Goal: Task Accomplishment & Management: Manage account settings

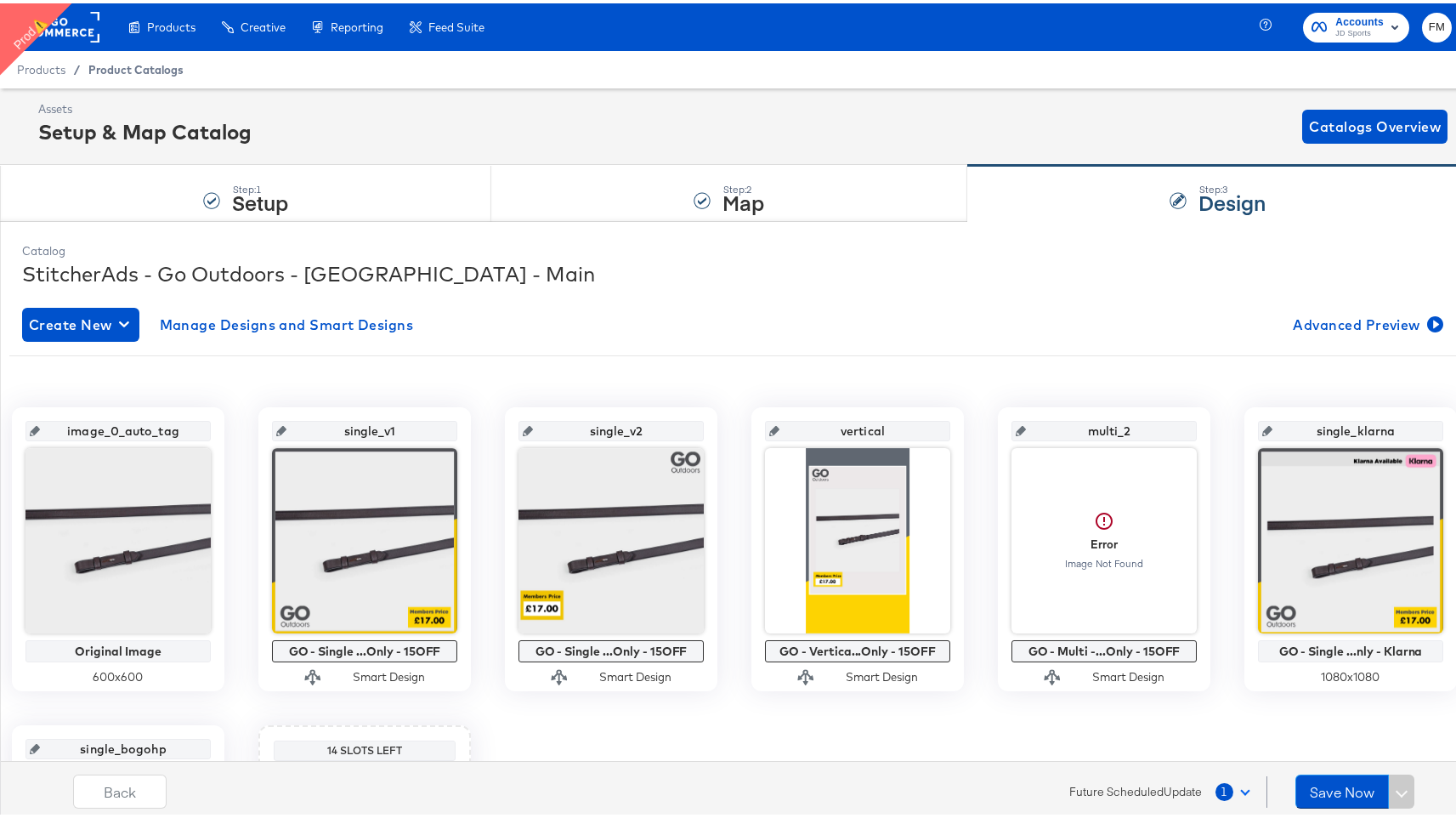
click at [106, 63] on span "Product Catalogs" at bounding box center [136, 66] width 96 height 14
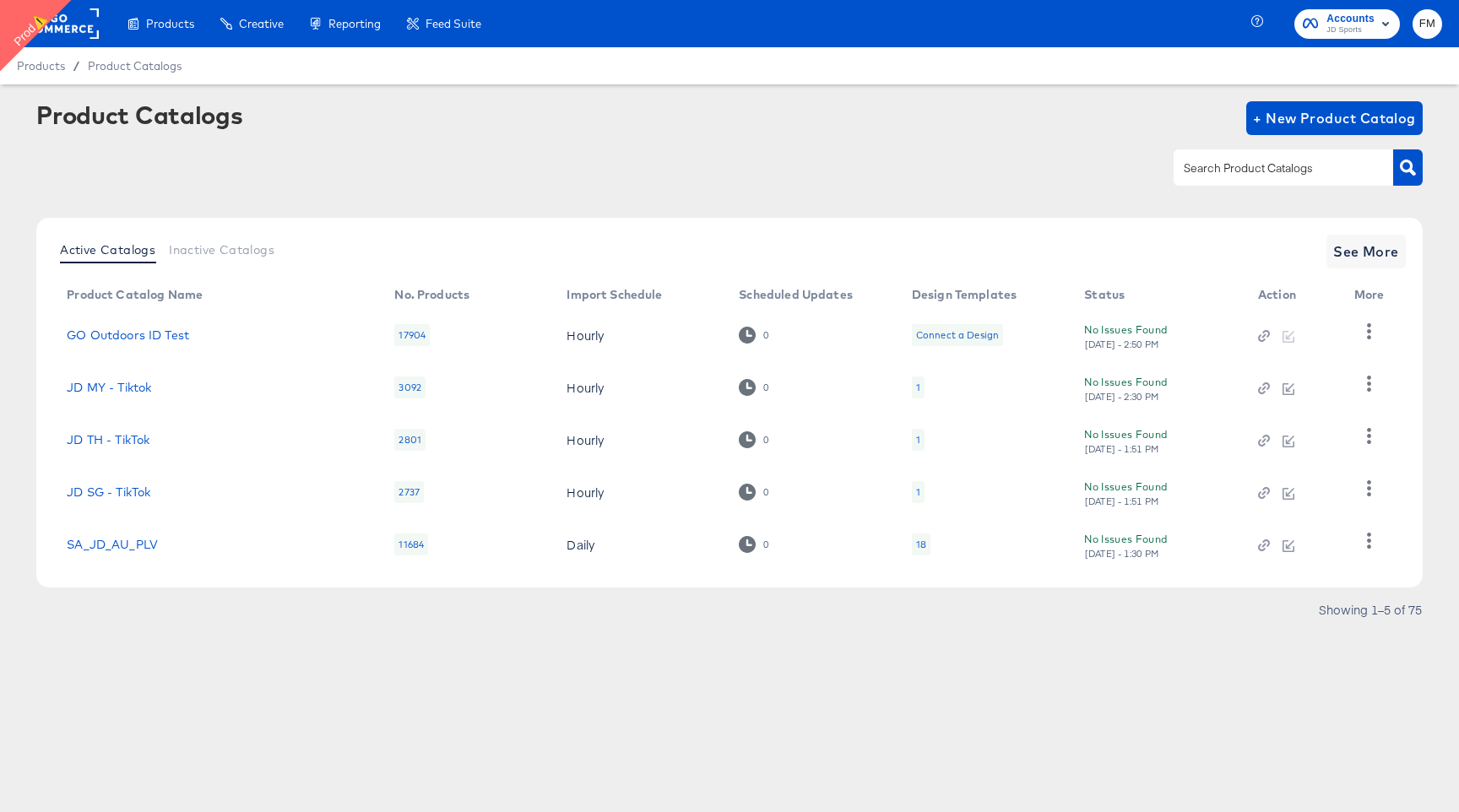
click at [1366, 29] on span "JD Sports" at bounding box center [1351, 30] width 48 height 14
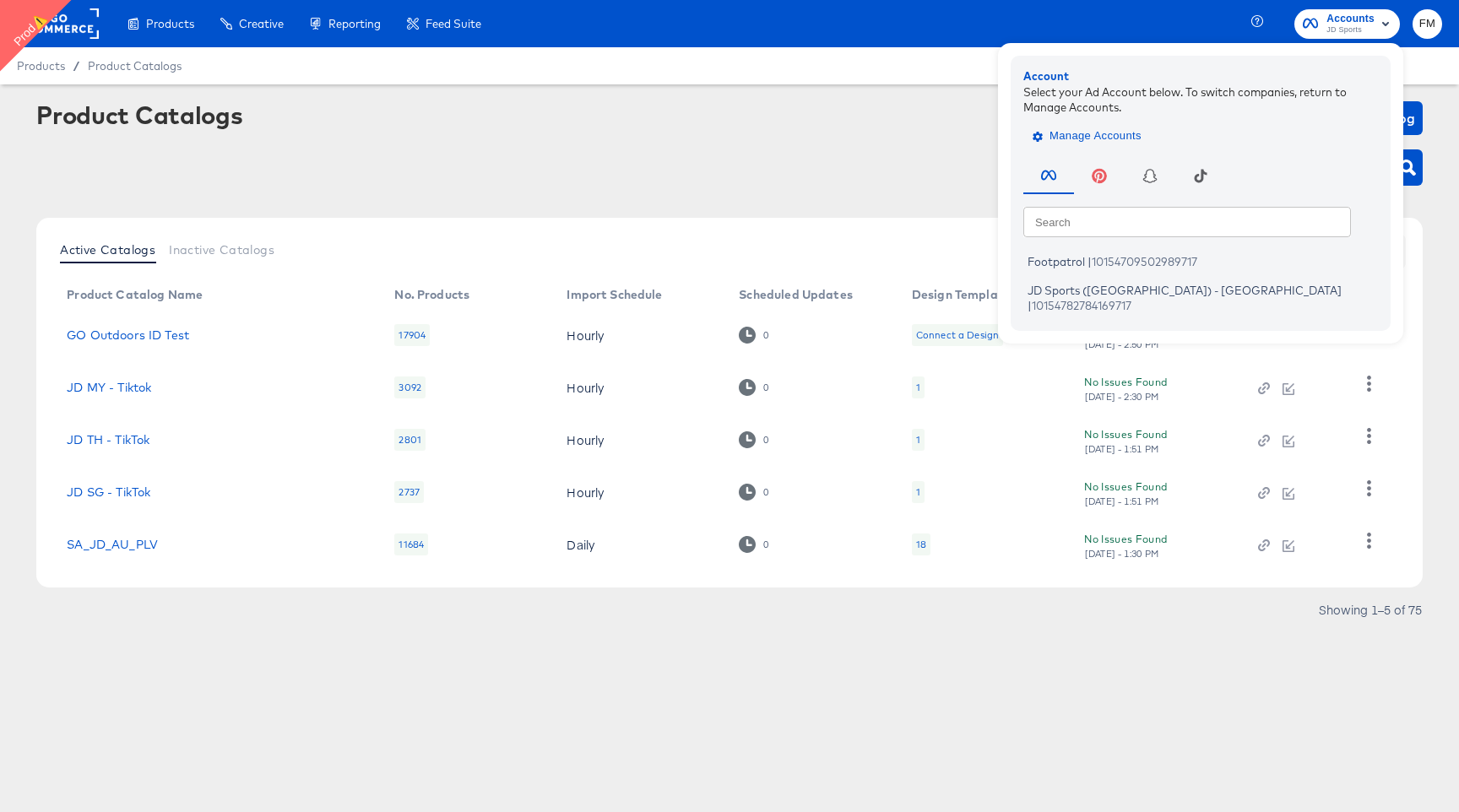
click at [1113, 140] on span "Manage Accounts" at bounding box center [1088, 136] width 106 height 19
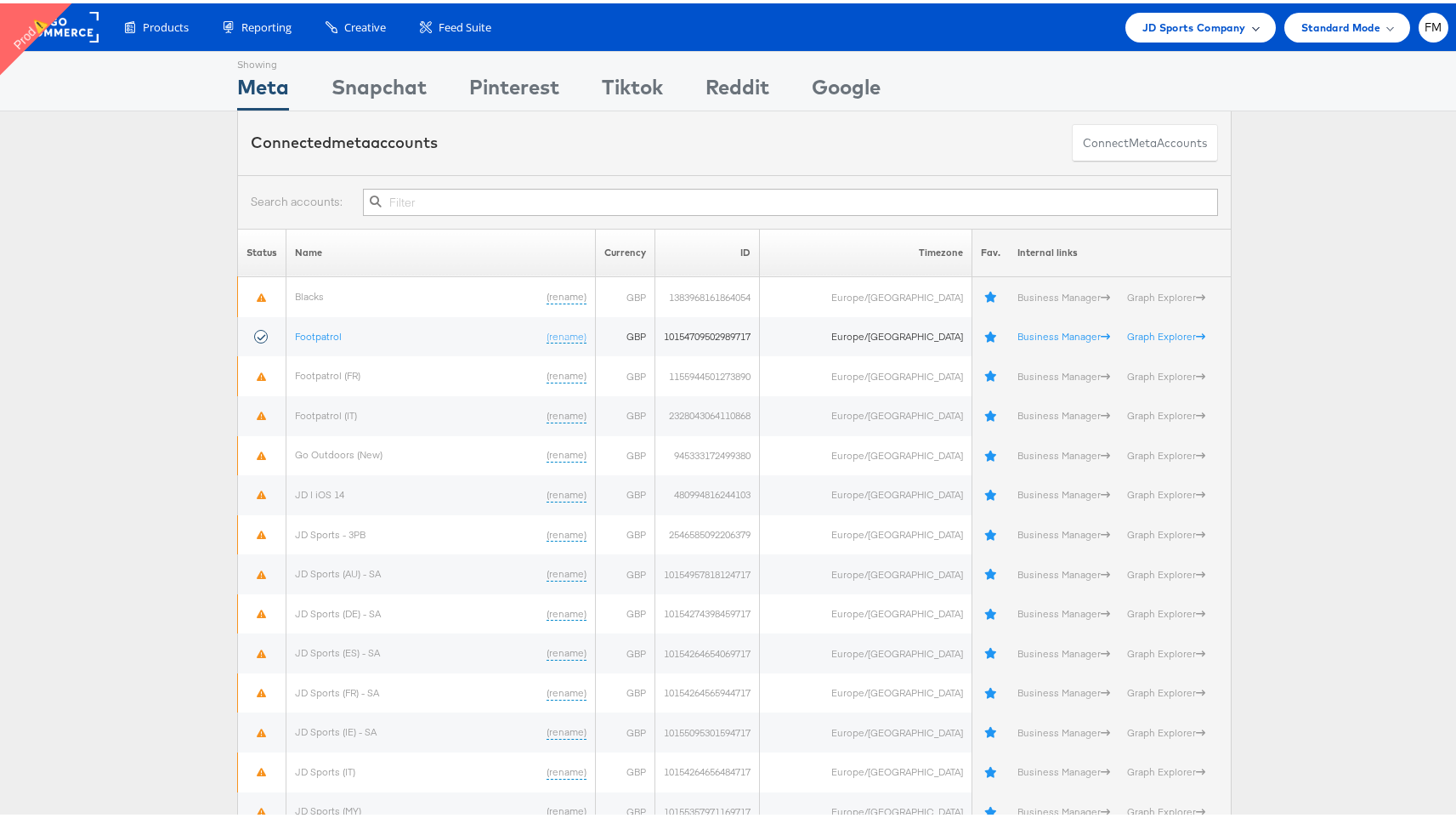
click at [1209, 28] on span "JD Sports Company" at bounding box center [1194, 24] width 103 height 18
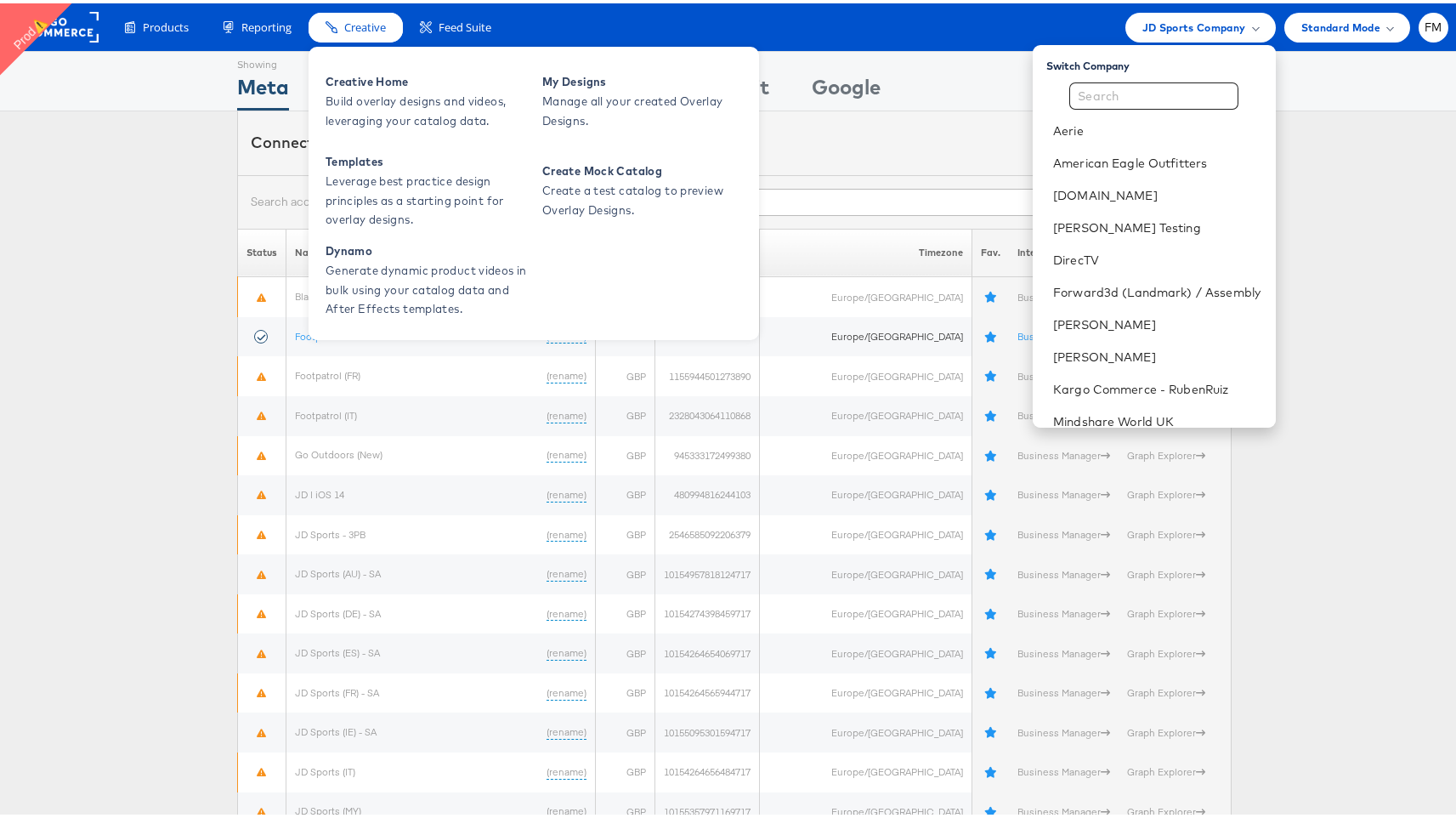
click at [366, 19] on span "Creative" at bounding box center [364, 24] width 42 height 17
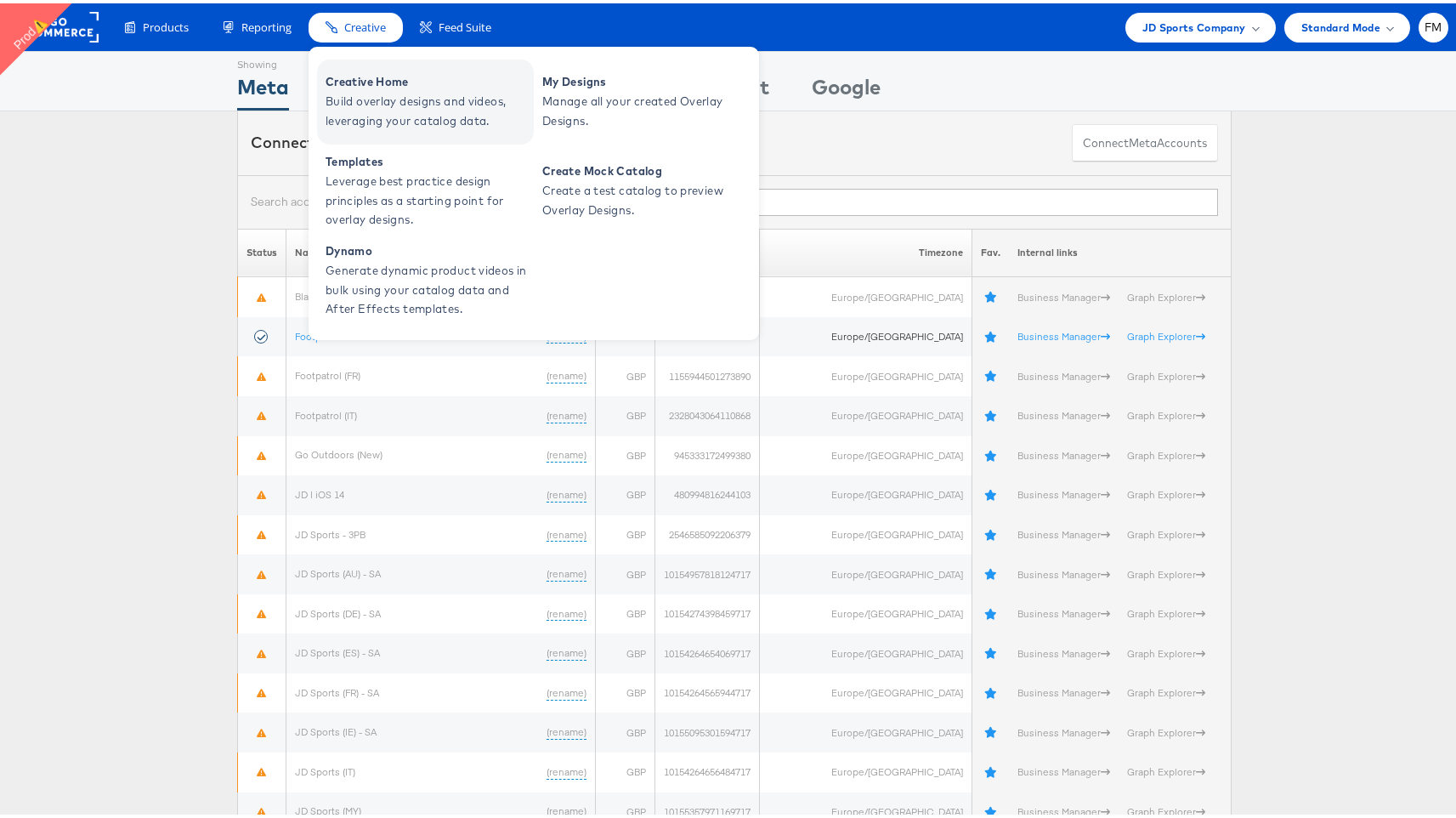
click at [380, 89] on span "Build overlay designs and videos, leveraging your catalog data." at bounding box center [427, 108] width 204 height 39
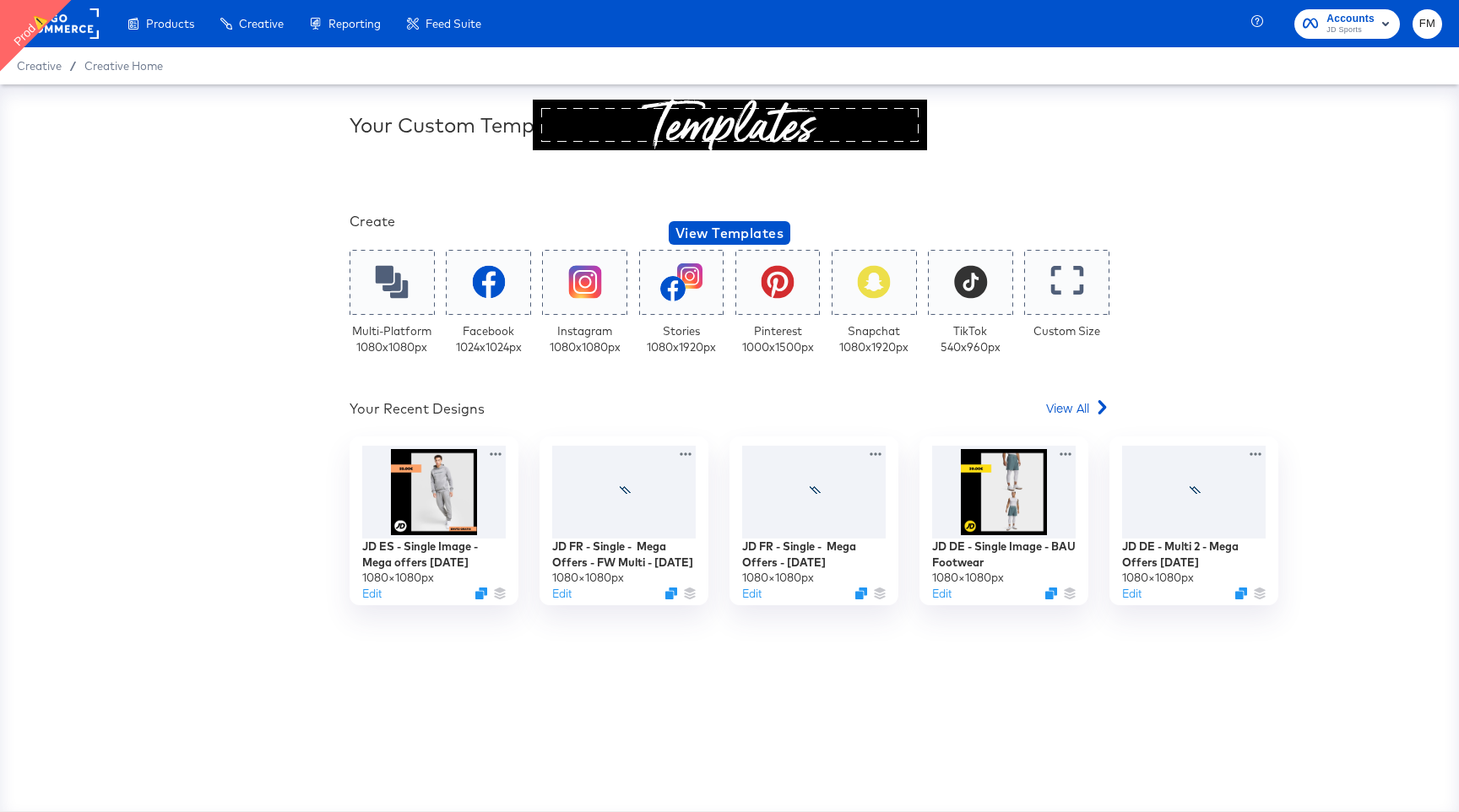
scroll to position [242, 0]
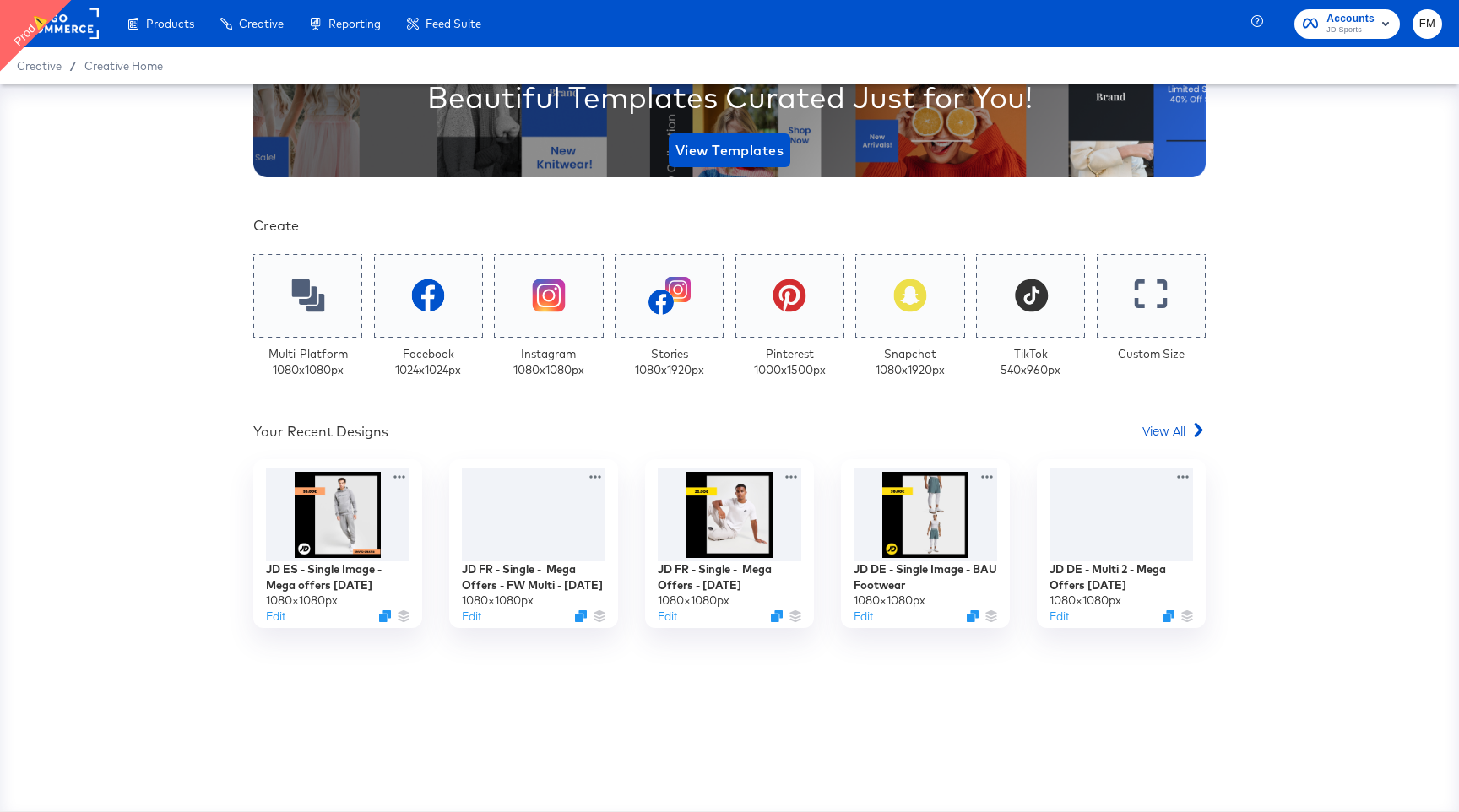
click at [89, 26] on rect at bounding box center [60, 23] width 77 height 30
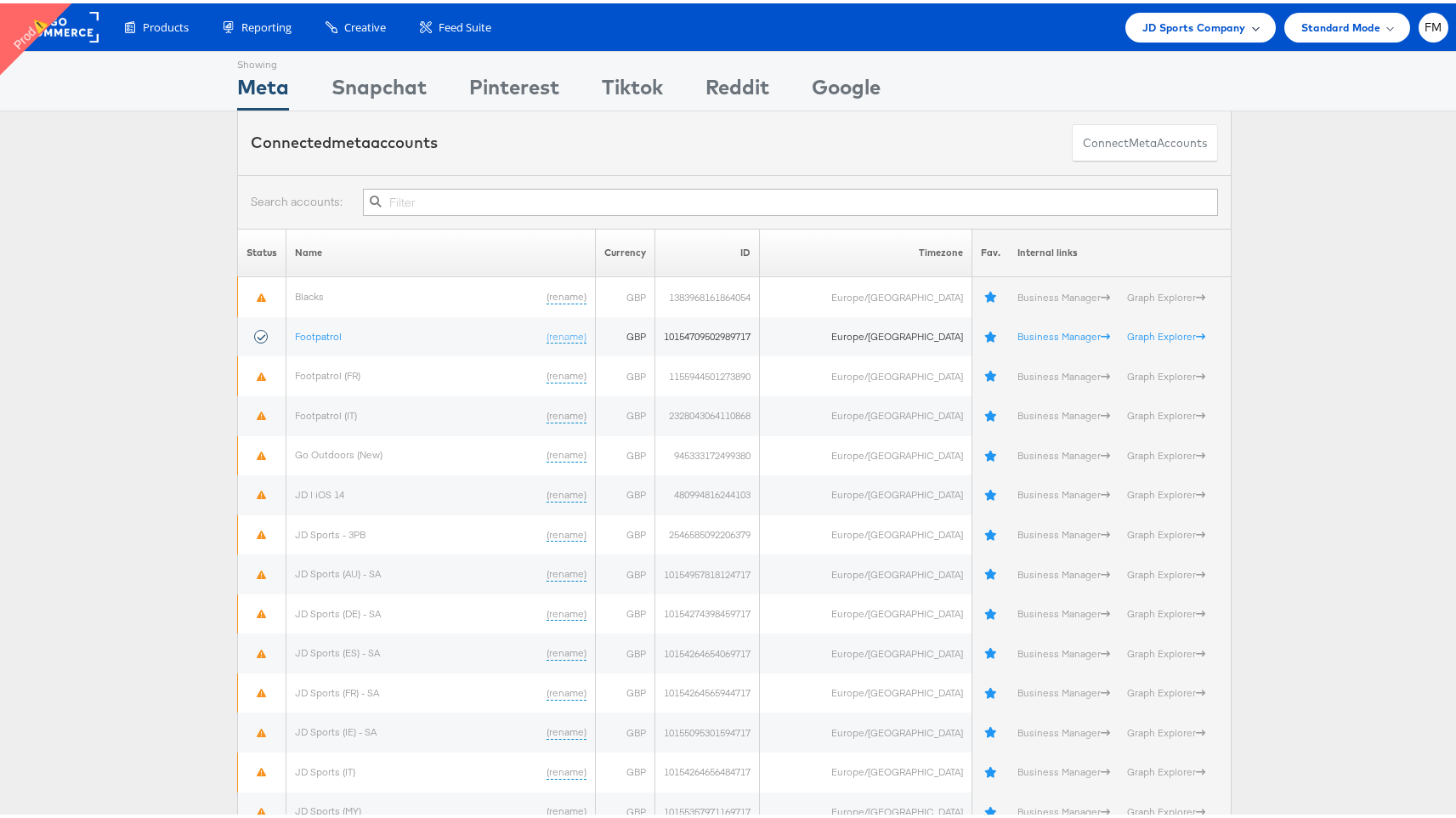
click at [1223, 29] on span "JD Sports Company" at bounding box center [1194, 24] width 103 height 18
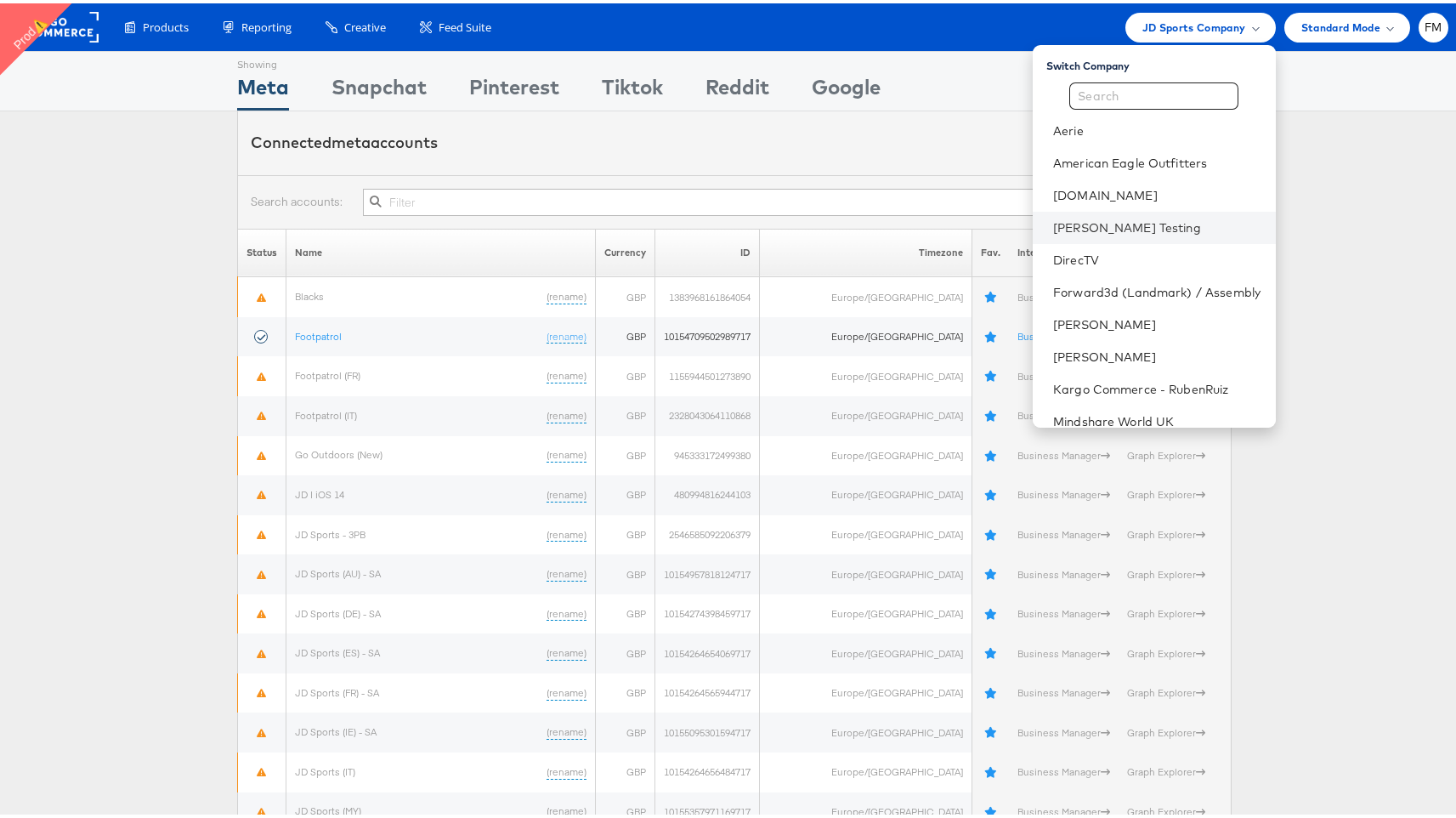
click at [1105, 214] on li "Colin Clarke Testing" at bounding box center [1154, 224] width 243 height 32
